Goal: Transaction & Acquisition: Purchase product/service

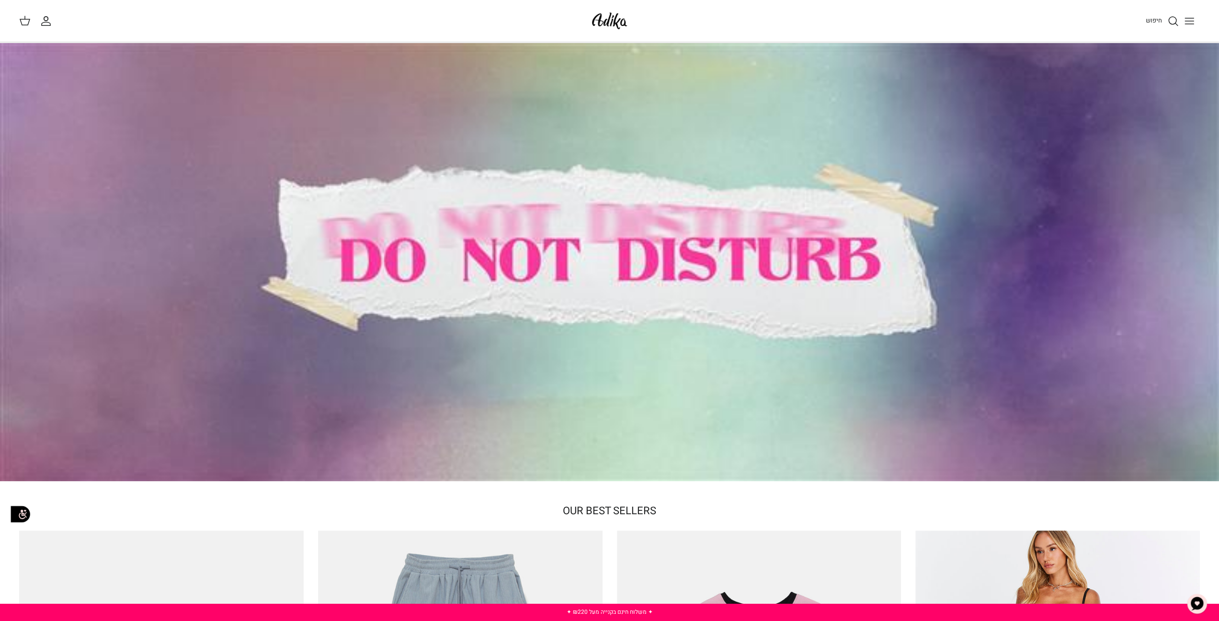
click at [1190, 22] on icon "Toggle menu" at bounding box center [1189, 20] width 11 height 11
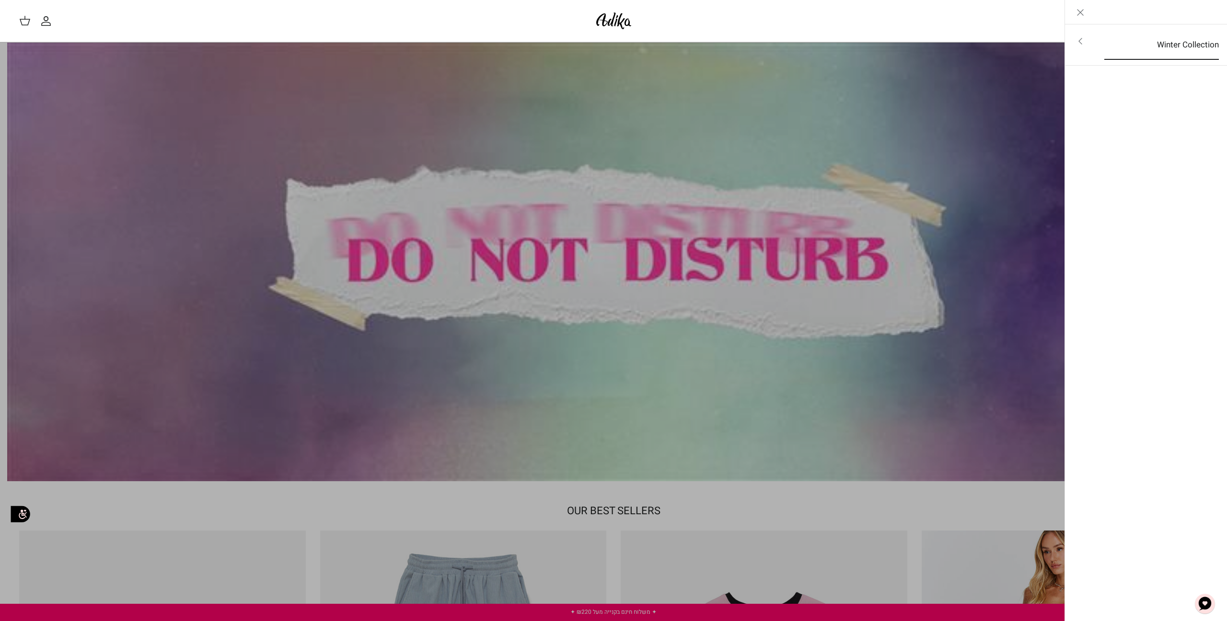
click at [1180, 44] on link "Winter Collection" at bounding box center [1161, 45] width 132 height 30
click at [1180, 44] on link "לכל הפריטים" at bounding box center [1145, 42] width 153 height 24
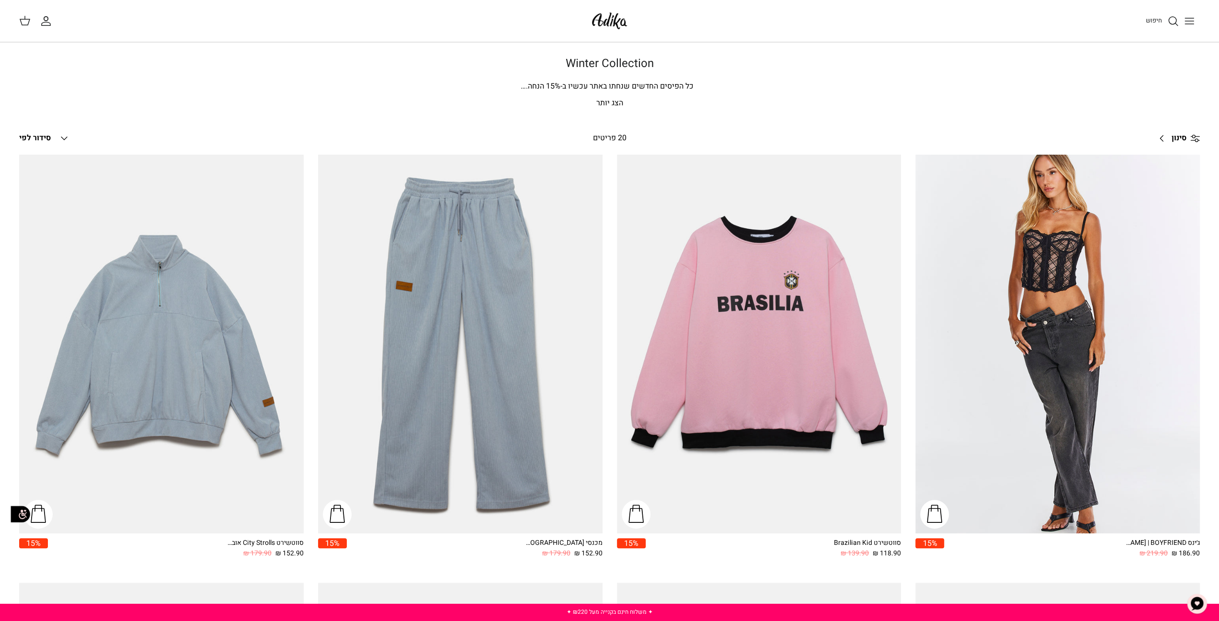
click at [614, 104] on p "הצג יותר" at bounding box center [610, 103] width 671 height 12
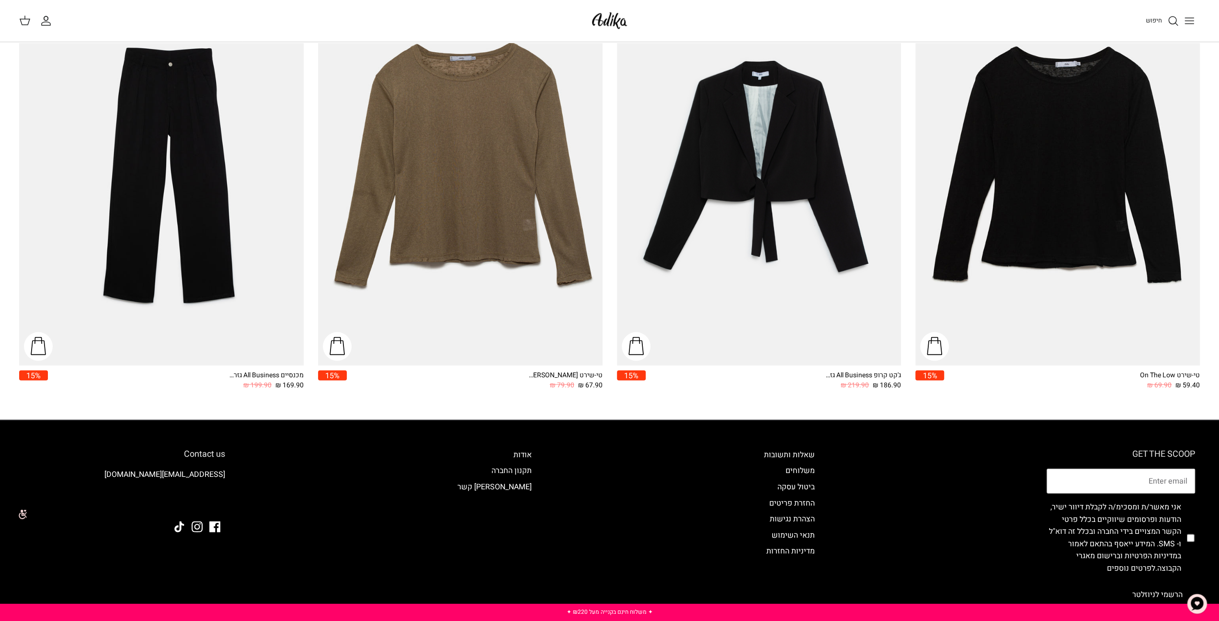
scroll to position [1948, 0]
